Goal: Task Accomplishment & Management: Manage account settings

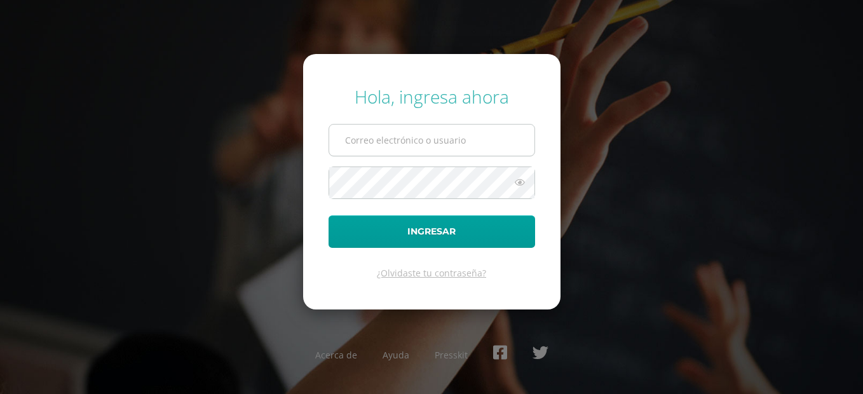
click at [386, 140] on input "text" at bounding box center [431, 140] width 205 height 31
type input "[PERSON_NAME][EMAIL_ADDRESS][PERSON_NAME][DOMAIN_NAME]"
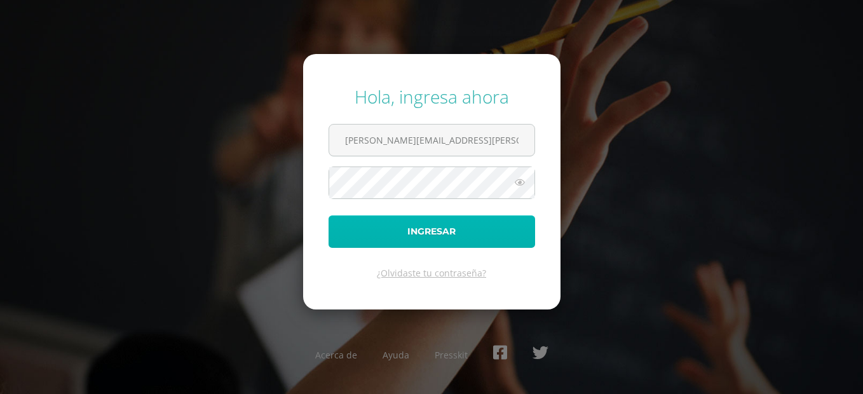
click at [424, 235] on button "Ingresar" at bounding box center [432, 231] width 207 height 32
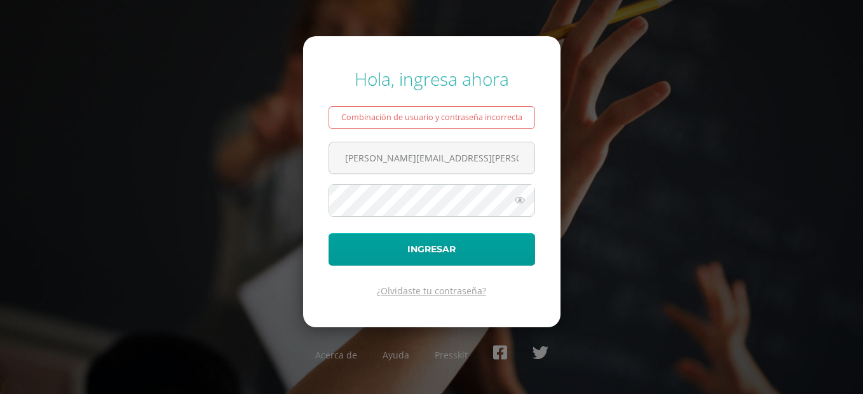
click at [422, 294] on link "¿Olvidaste tu contraseña?" at bounding box center [431, 291] width 109 height 12
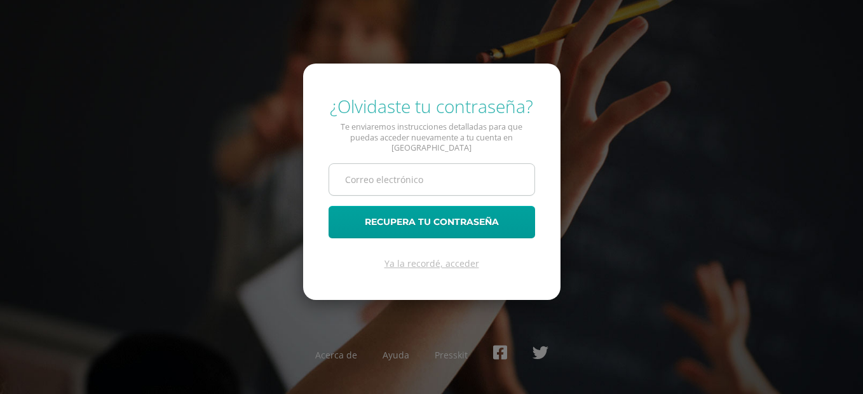
click at [381, 175] on input "text" at bounding box center [431, 179] width 205 height 31
type input "[PERSON_NAME][EMAIL_ADDRESS][PERSON_NAME][DOMAIN_NAME]"
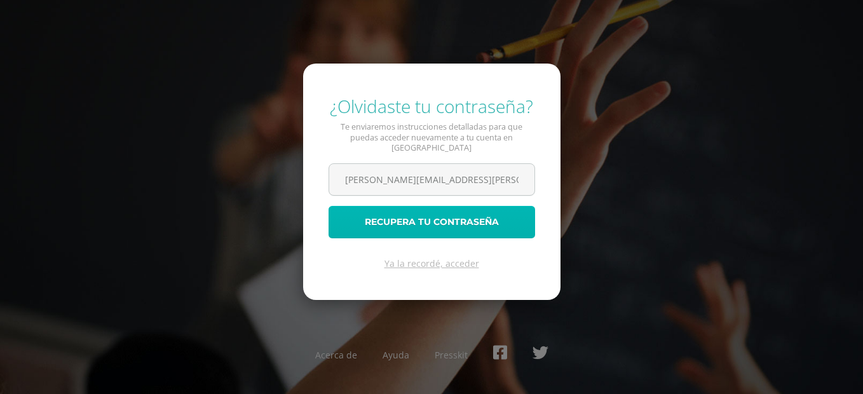
click at [405, 226] on button "Recupera tu contraseña" at bounding box center [432, 222] width 207 height 32
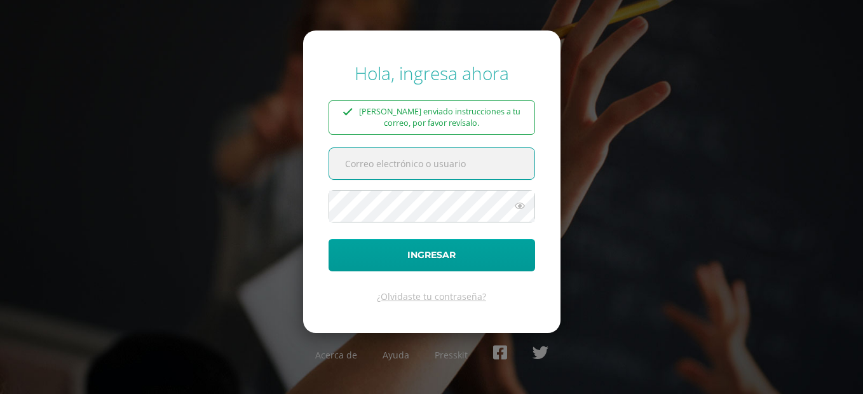
click at [379, 171] on input "text" at bounding box center [431, 163] width 205 height 31
type input "[PERSON_NAME][EMAIL_ADDRESS][PERSON_NAME][DOMAIN_NAME]"
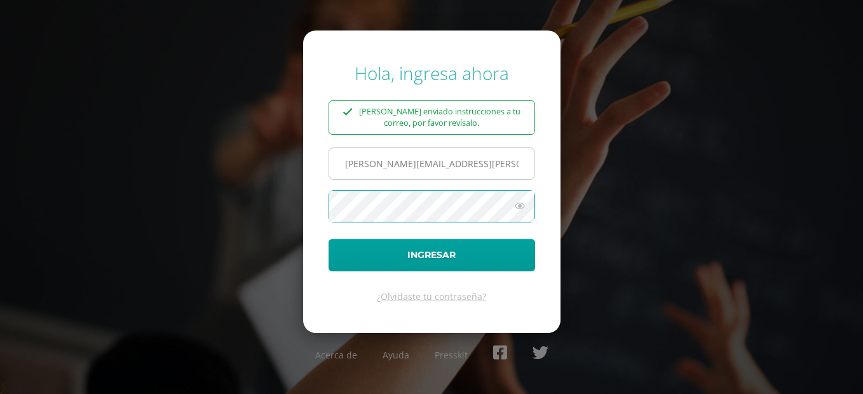
click at [329, 239] on button "Ingresar" at bounding box center [432, 255] width 207 height 32
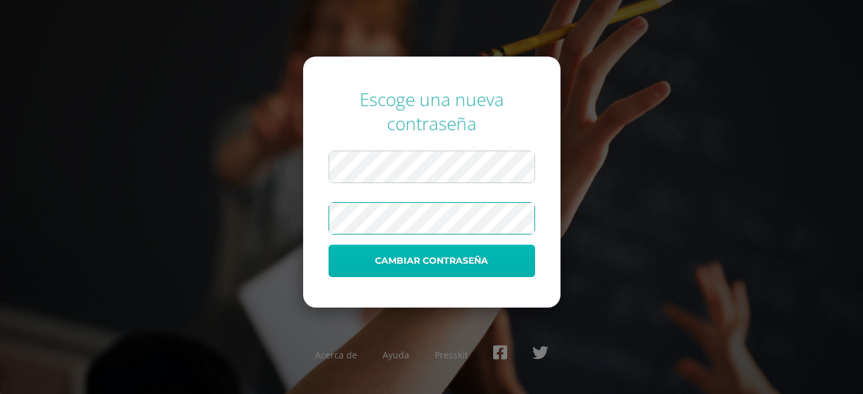
click at [454, 265] on button "Cambiar contraseña" at bounding box center [432, 261] width 207 height 32
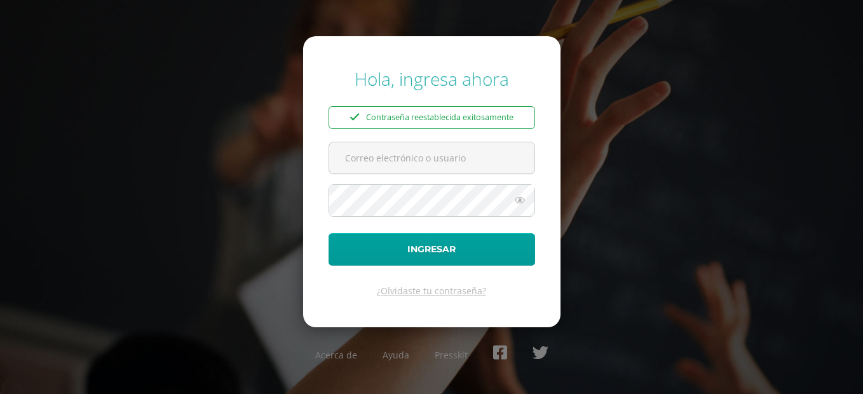
click at [619, 161] on div "Hola, ingresa ahora Contraseña reestablecida exitosamente Ingresar ¿Olvidaste t…" at bounding box center [432, 198] width 820 height 282
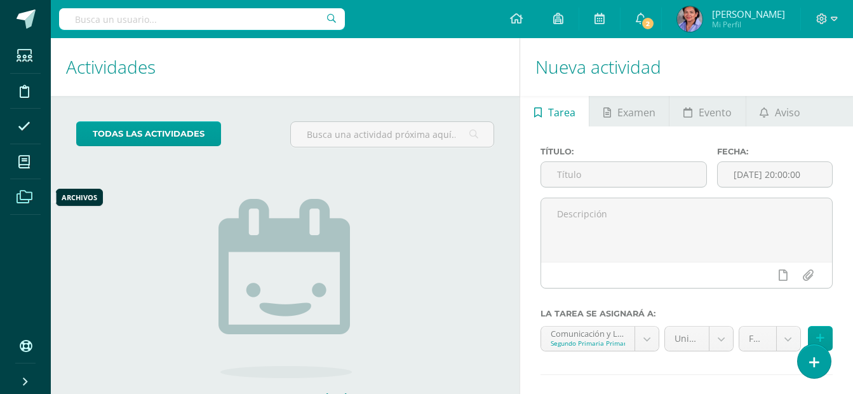
click at [32, 196] on span at bounding box center [24, 196] width 29 height 29
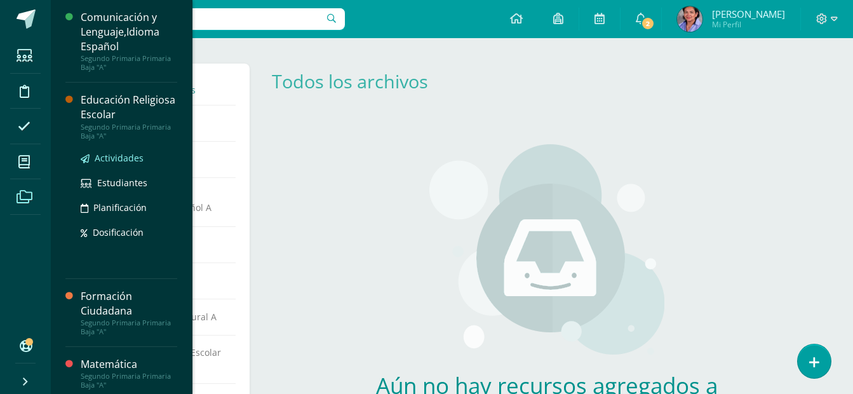
click at [109, 158] on span "Actividades" at bounding box center [119, 158] width 49 height 12
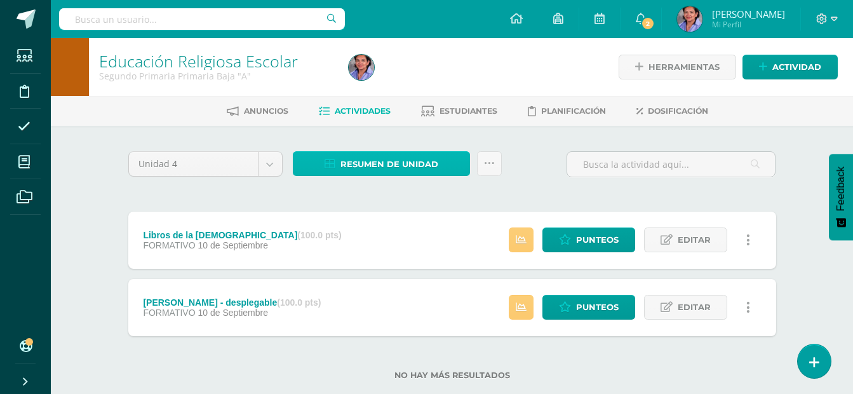
click at [332, 159] on icon at bounding box center [330, 164] width 11 height 11
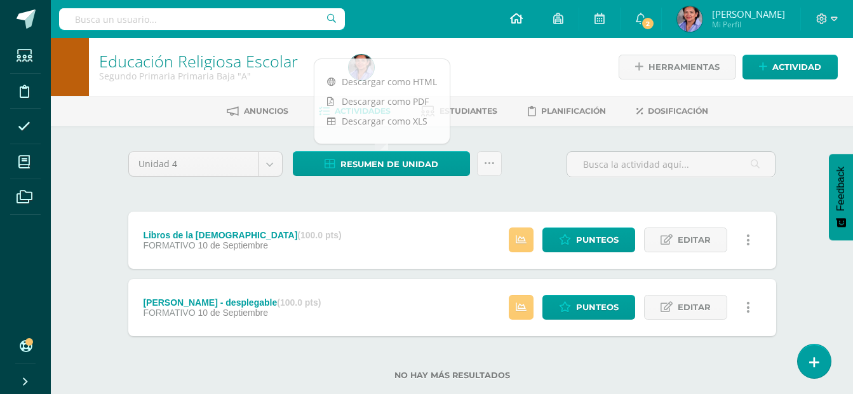
click at [523, 17] on icon at bounding box center [516, 18] width 13 height 11
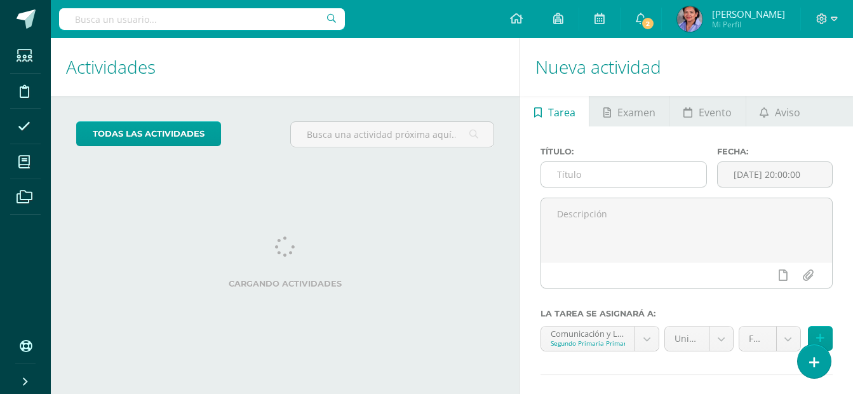
click at [590, 172] on input "text" at bounding box center [623, 174] width 165 height 25
